Goal: Transaction & Acquisition: Purchase product/service

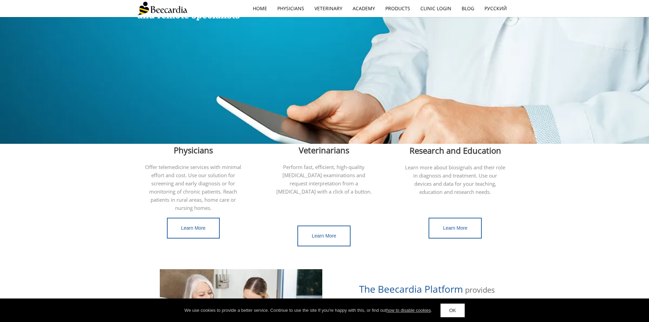
scroll to position [102, 0]
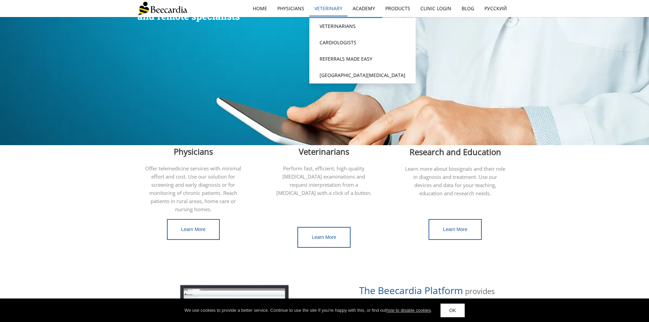
click at [330, 3] on link "Veterinary" at bounding box center [328, 9] width 38 height 16
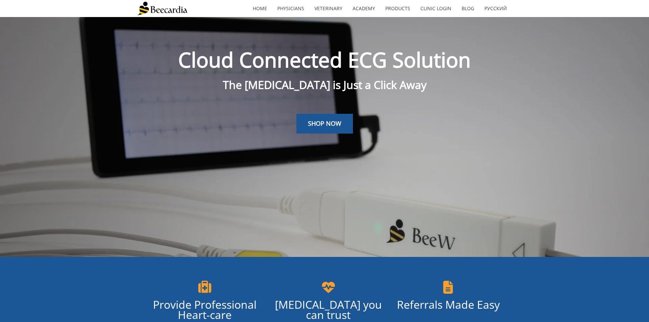
scroll to position [17, 0]
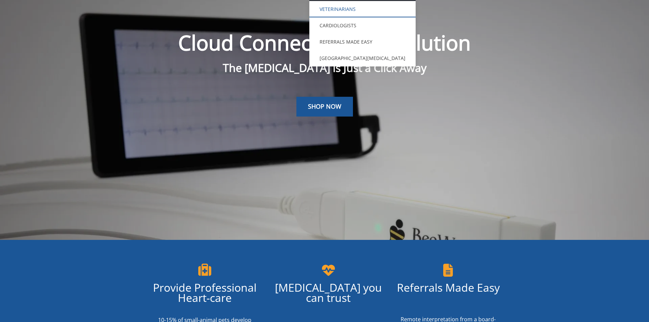
click at [330, 9] on link "Veterinarians" at bounding box center [362, 9] width 106 height 16
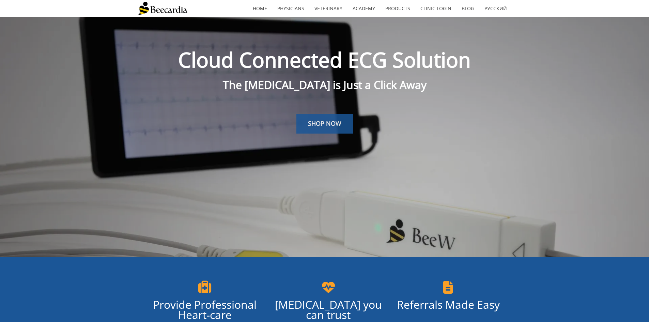
click at [318, 121] on span "SHOP NOW" at bounding box center [324, 123] width 33 height 8
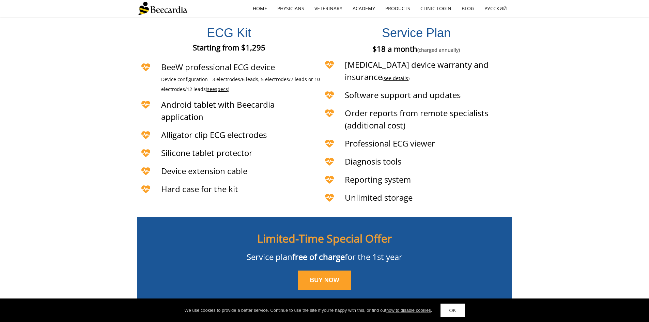
scroll to position [1645, 0]
click at [320, 276] on span "BUY NOW" at bounding box center [325, 279] width 30 height 7
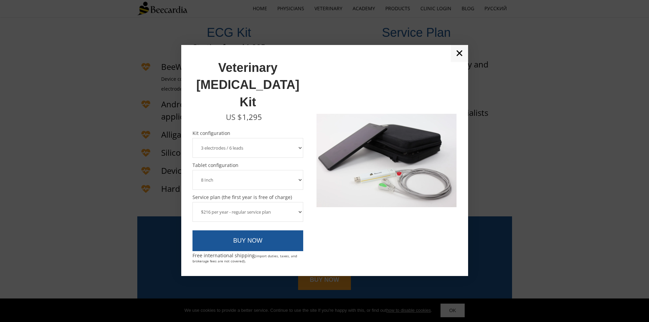
click at [244, 138] on select "3 electrodes / 6 leads 5 electrodes / 7 leads" at bounding box center [247, 148] width 111 height 20
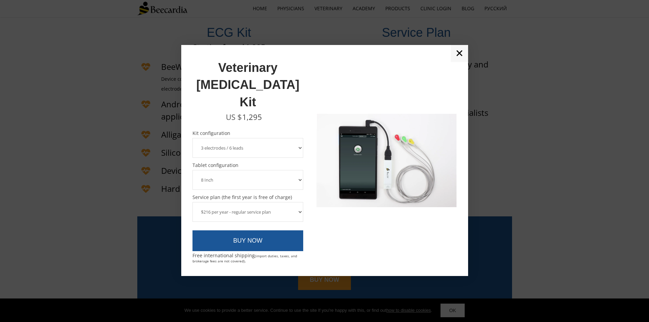
click at [192, 138] on select "3 electrodes / 6 leads 5 electrodes / 7 leads" at bounding box center [247, 148] width 111 height 20
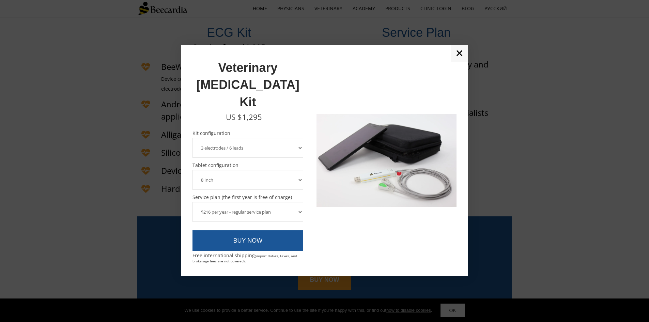
click at [214, 170] on select "8 Inch 10 Inch" at bounding box center [247, 180] width 111 height 20
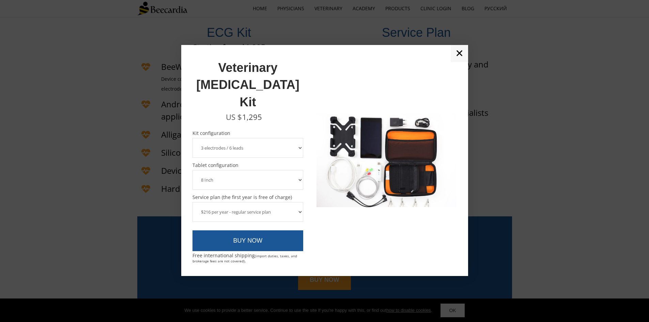
click at [192, 170] on select "8 Inch 10 Inch" at bounding box center [247, 180] width 111 height 20
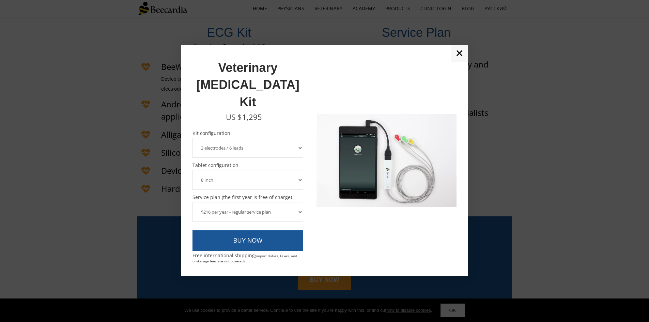
click at [222, 202] on select "$216 per year - regular service plan $120 per year - plan without the device in…" at bounding box center [247, 212] width 111 height 20
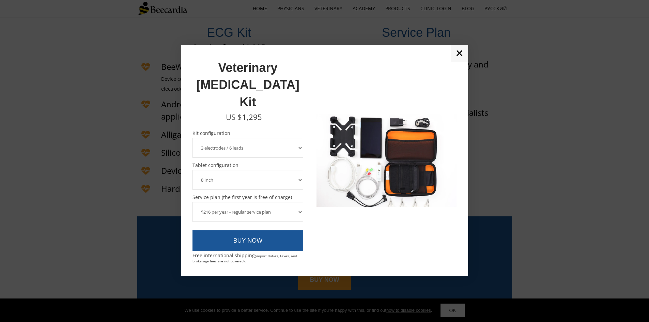
select select "$120 per year - plan without the device insurance"
click at [192, 202] on select "$216 per year - regular service plan $120 per year - plan without the device in…" at bounding box center [247, 212] width 111 height 20
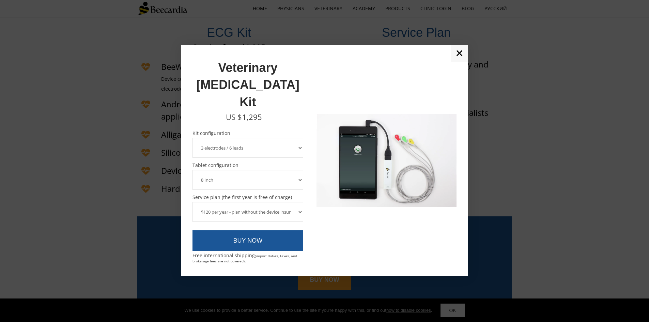
click at [457, 62] on link "✕" at bounding box center [459, 53] width 17 height 17
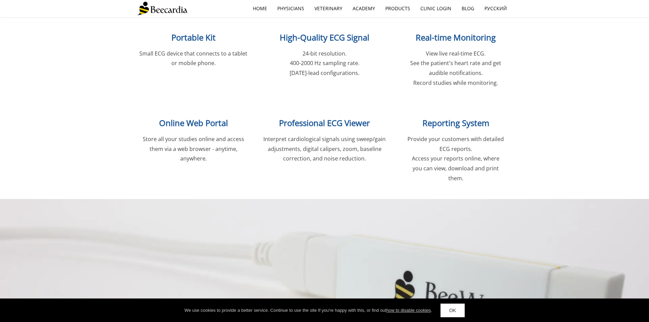
scroll to position [828, 0]
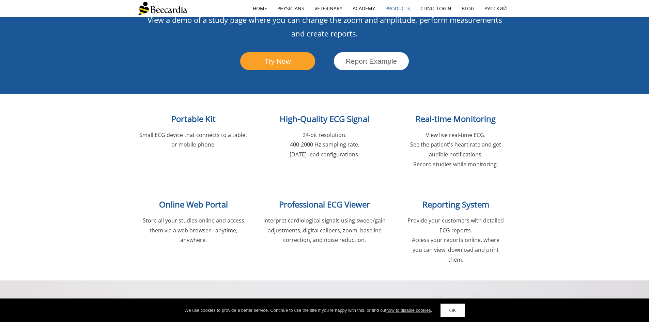
click at [397, 7] on link "Products" at bounding box center [397, 9] width 35 height 16
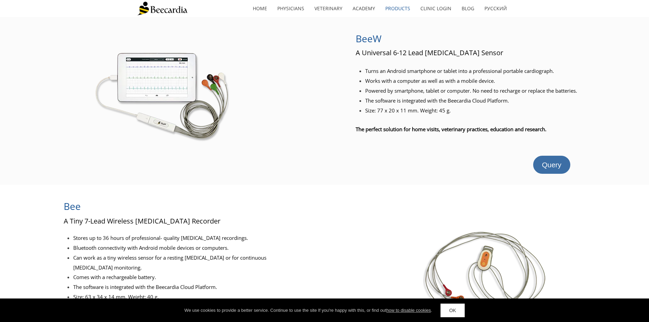
click at [546, 161] on span "Query" at bounding box center [551, 165] width 19 height 8
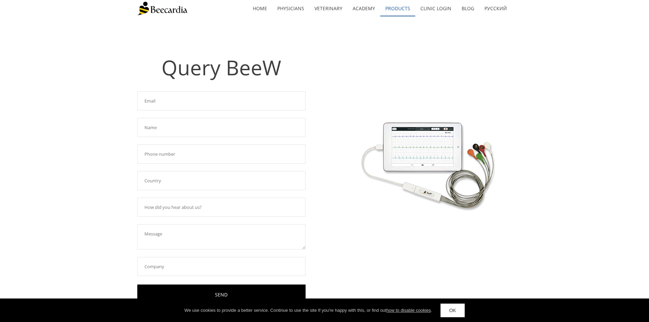
click at [395, 10] on link "Products" at bounding box center [397, 9] width 35 height 16
